Goal: Book appointment/travel/reservation

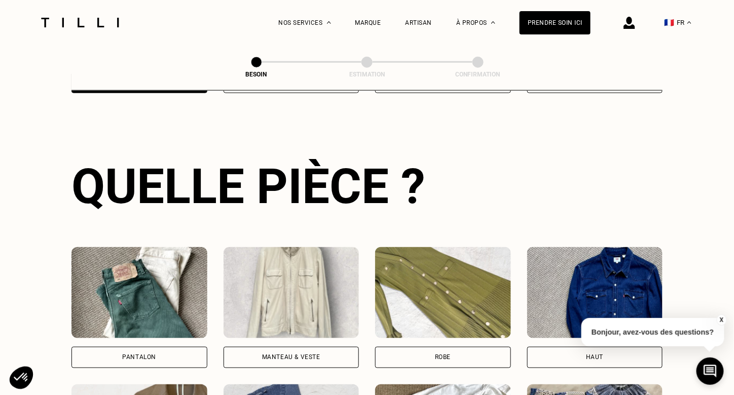
click at [162, 347] on div "Pantalon" at bounding box center [139, 357] width 136 height 21
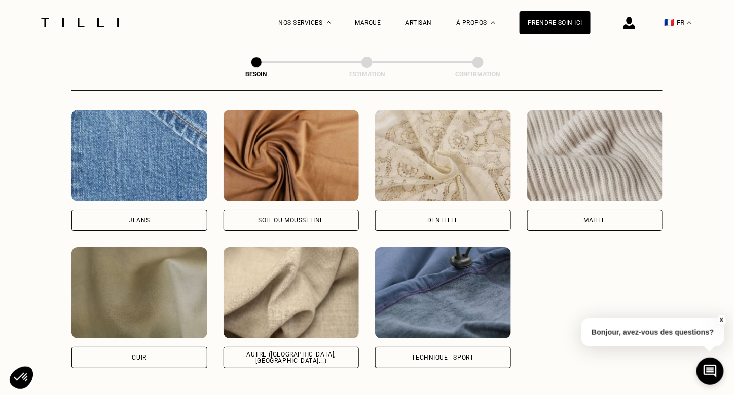
scroll to position [1134, 0]
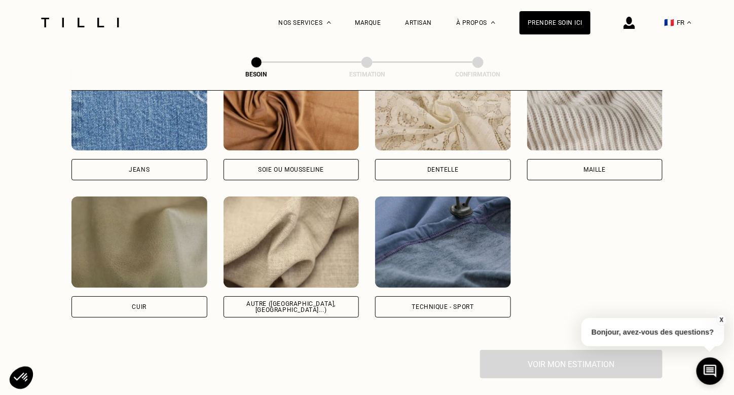
click at [286, 301] on div "Autre ([GEOGRAPHIC_DATA], [GEOGRAPHIC_DATA]...)" at bounding box center [291, 307] width 119 height 12
select select "FR"
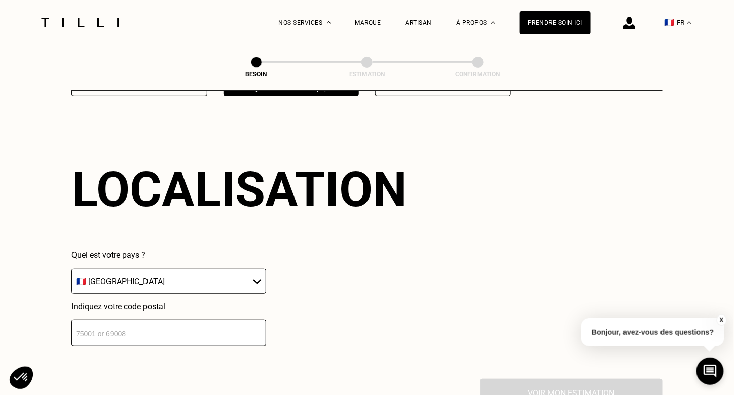
scroll to position [1360, 0]
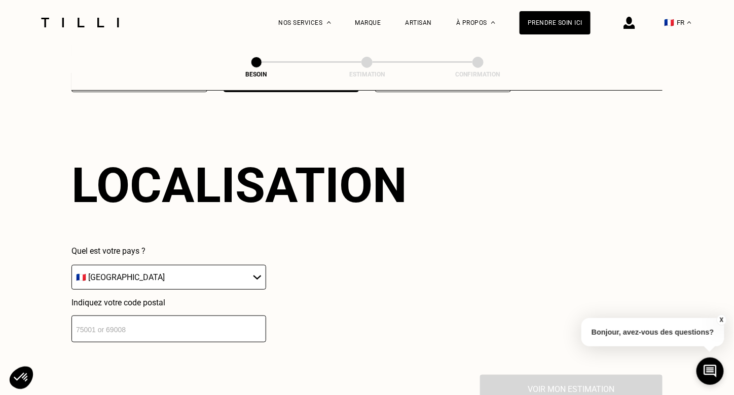
click at [239, 320] on input "number" at bounding box center [168, 329] width 195 height 27
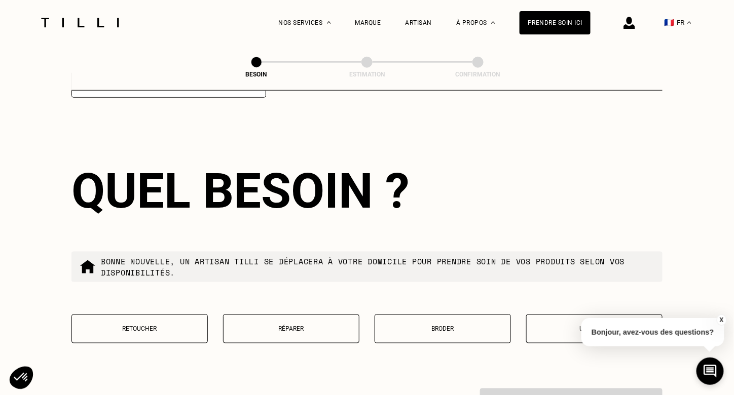
scroll to position [1612, 0]
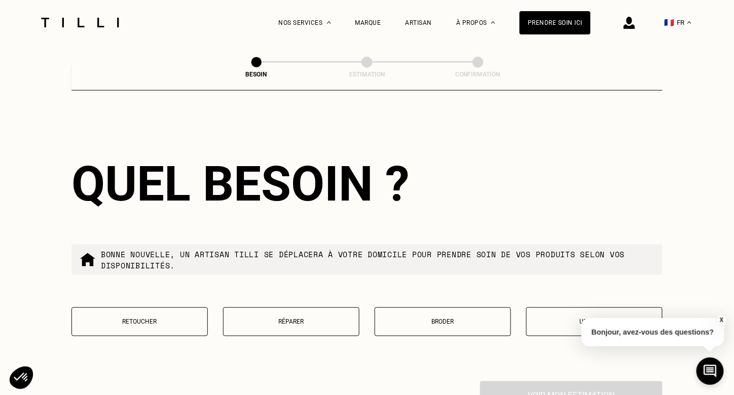
type input "94100"
click at [169, 319] on p "Retoucher" at bounding box center [139, 322] width 125 height 7
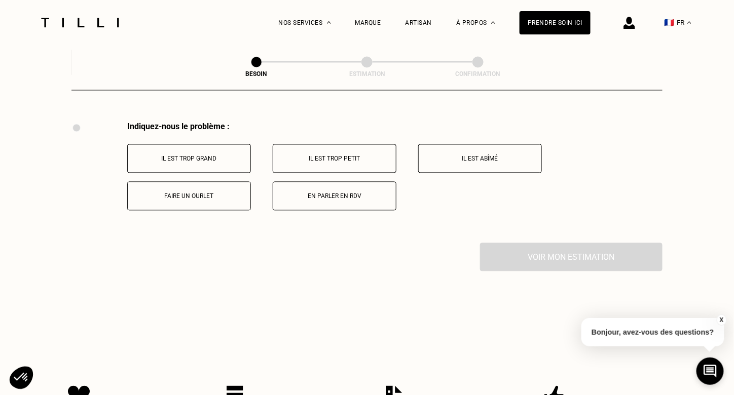
scroll to position [1872, 0]
click at [176, 146] on button "Il est trop grand" at bounding box center [189, 158] width 124 height 29
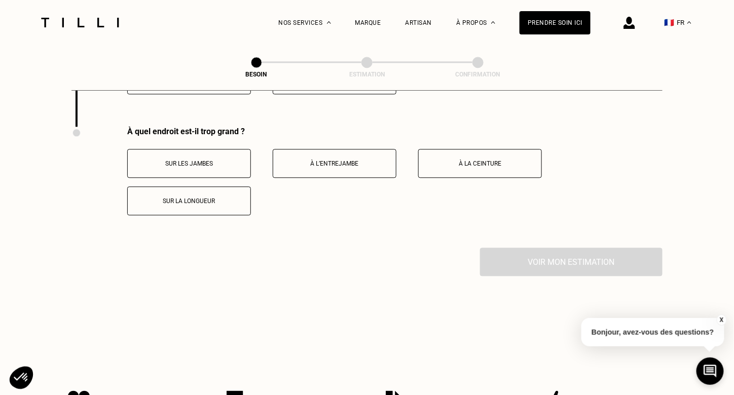
scroll to position [1993, 0]
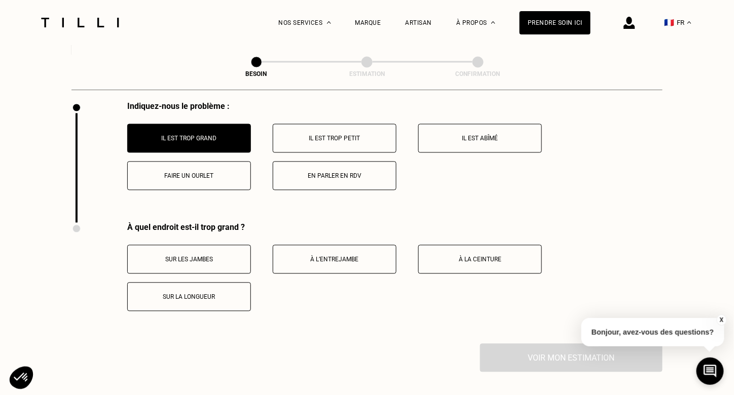
click at [175, 162] on button "Faire un ourlet" at bounding box center [189, 176] width 124 height 29
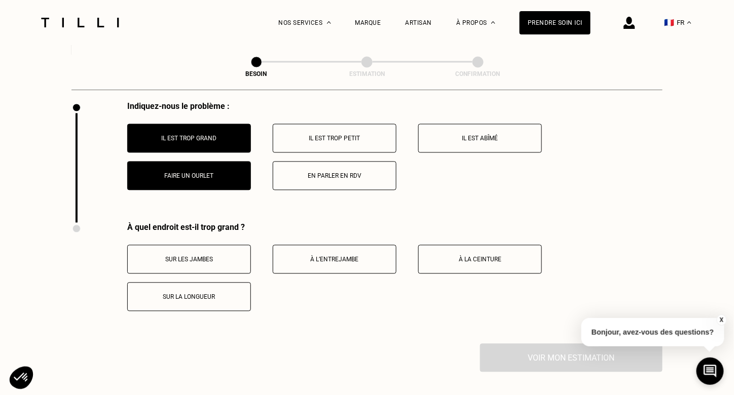
click at [185, 135] on p "Il est trop grand" at bounding box center [189, 138] width 113 height 7
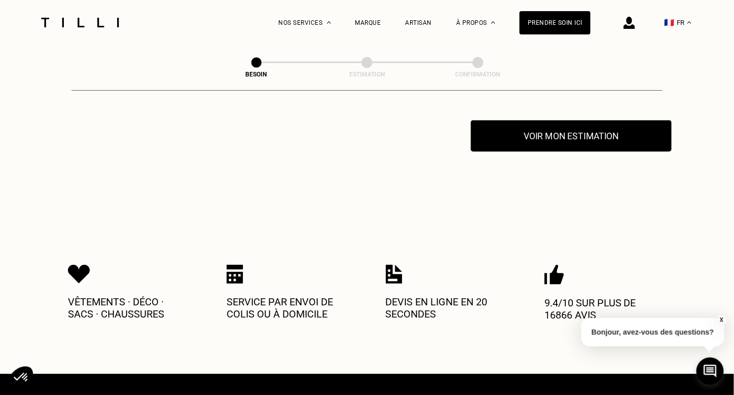
click at [561, 138] on button "Voir mon estimation" at bounding box center [571, 135] width 201 height 31
